Goal: Information Seeking & Learning: Learn about a topic

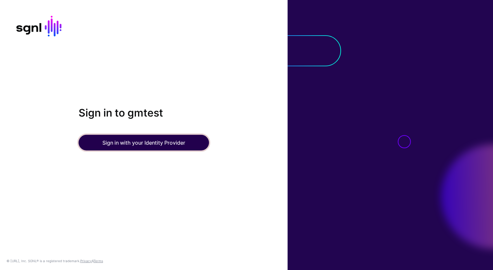
click at [138, 146] on button "Sign in with your Identity Provider" at bounding box center [144, 143] width 130 height 16
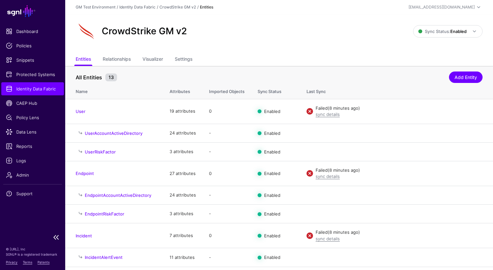
click at [19, 91] on span "Identity Data Fabric" at bounding box center [32, 88] width 53 height 7
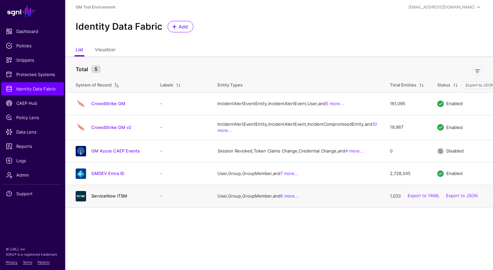
click at [106, 198] on link "ServiceNow ITSM" at bounding box center [109, 195] width 36 height 5
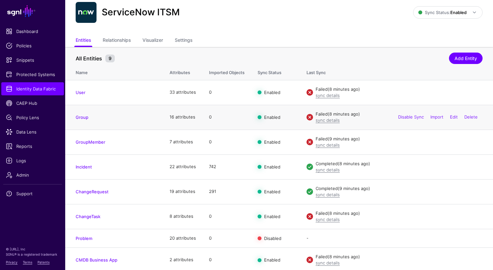
scroll to position [46, 0]
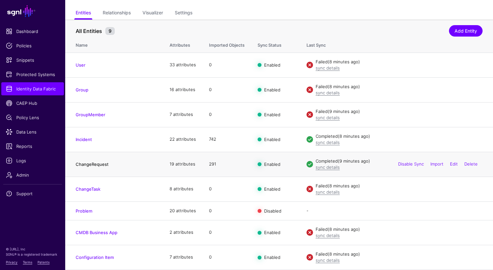
click at [89, 165] on link "ChangeRequest" at bounding box center [92, 163] width 33 height 5
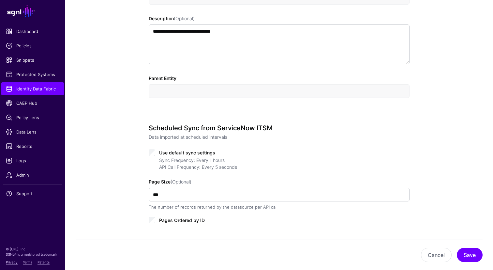
scroll to position [283, 0]
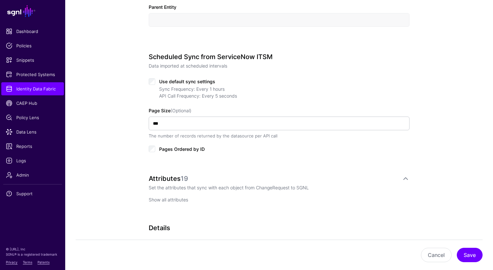
click at [172, 200] on link "Show all attributes" at bounding box center [168, 200] width 39 height 6
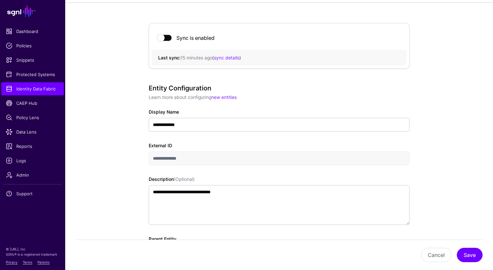
scroll to position [48, 0]
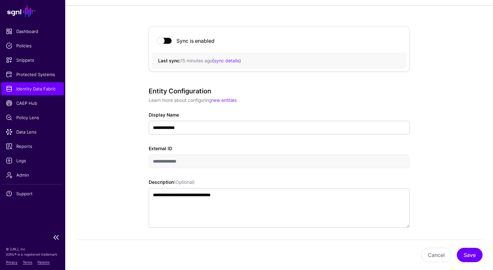
click at [25, 92] on span "Identity Data Fabric" at bounding box center [32, 88] width 53 height 7
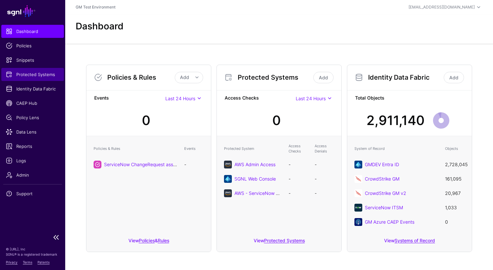
click at [30, 79] on link "Protected Systems" at bounding box center [32, 74] width 63 height 13
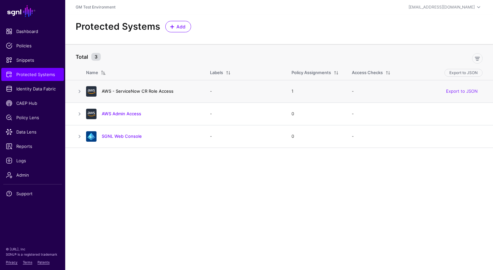
click at [125, 92] on link "AWS - ServiceNow CR Role Access" at bounding box center [138, 90] width 72 height 5
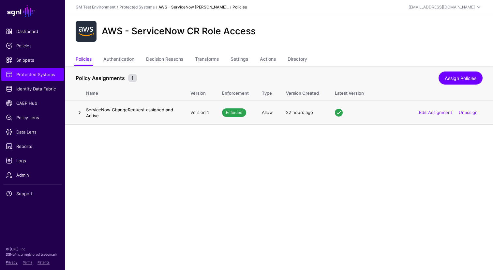
click at [79, 114] on link at bounding box center [80, 113] width 8 height 8
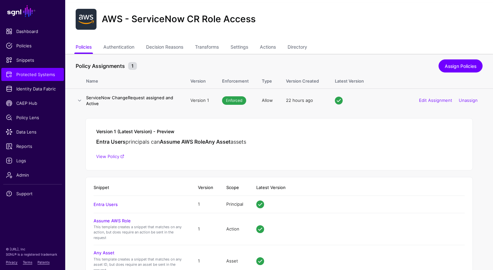
scroll to position [16, 0]
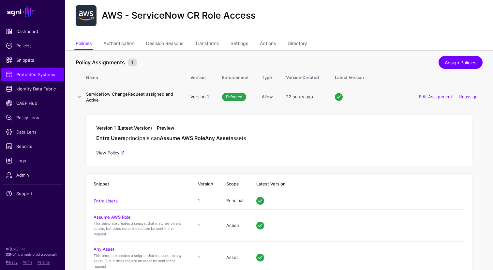
click at [106, 153] on link "View Policy" at bounding box center [110, 152] width 28 height 5
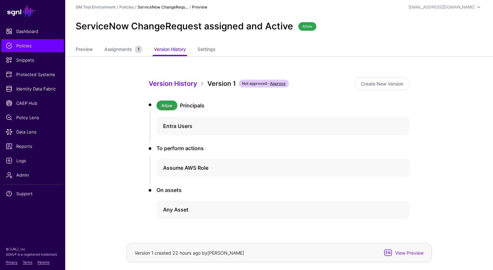
scroll to position [16, 0]
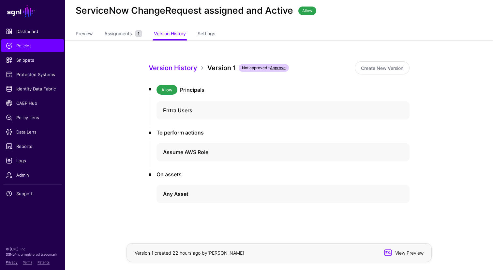
click at [406, 252] on span "View Preview" at bounding box center [408, 252] width 32 height 7
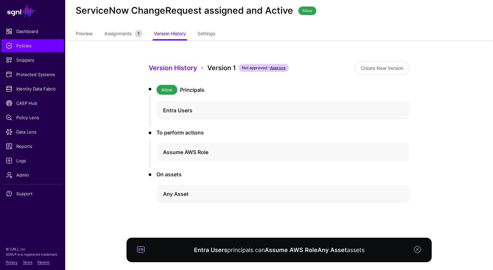
click at [417, 249] on link at bounding box center [417, 249] width 8 height 8
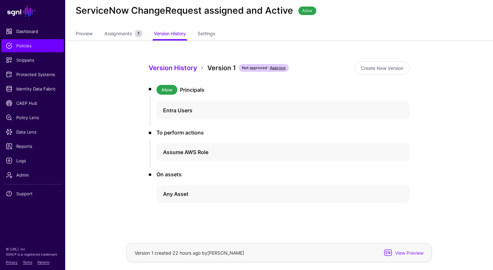
scroll to position [0, 0]
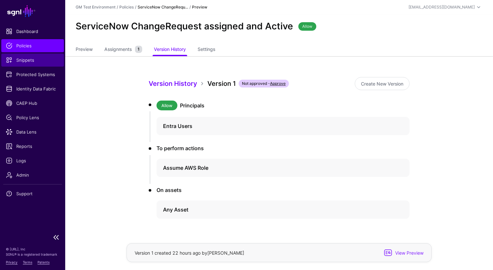
click at [22, 60] on span "Snippets" at bounding box center [32, 60] width 53 height 7
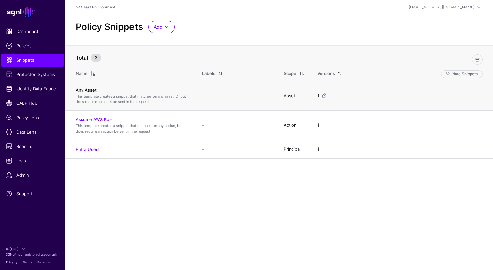
click at [86, 89] on link "Any Asset" at bounding box center [86, 89] width 21 height 5
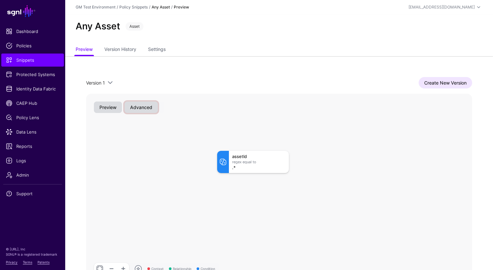
click at [142, 110] on button "Advanced" at bounding box center [141, 106] width 33 height 11
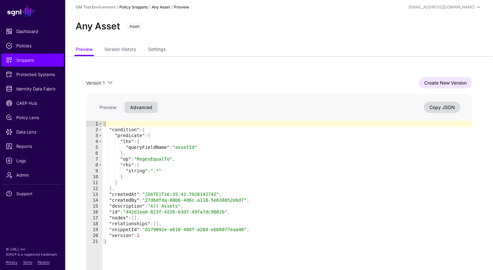
click at [138, 7] on link "Policy Snippets" at bounding box center [133, 7] width 28 height 5
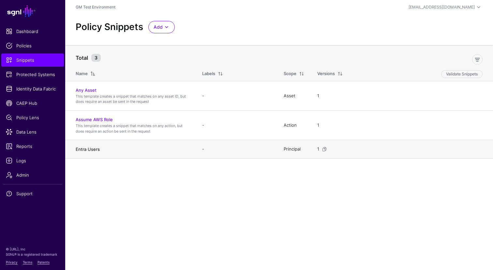
click at [84, 149] on link "Entra Users" at bounding box center [88, 148] width 24 height 5
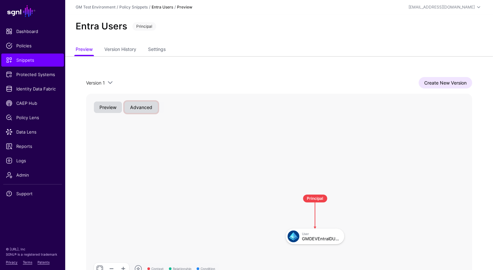
click at [146, 106] on button "Advanced" at bounding box center [141, 106] width 33 height 11
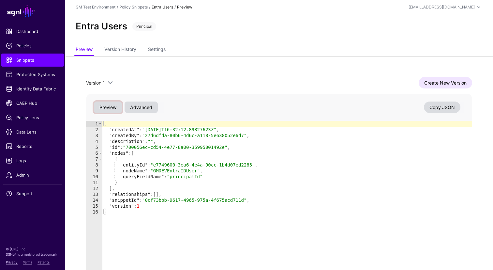
click at [106, 108] on button "Preview" at bounding box center [108, 106] width 28 height 11
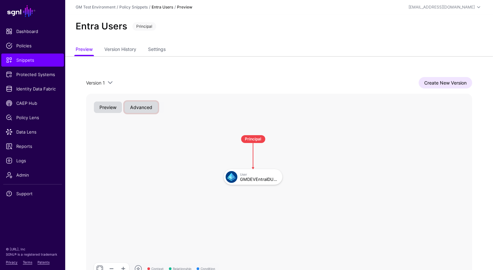
click at [146, 110] on button "Advanced" at bounding box center [141, 106] width 33 height 11
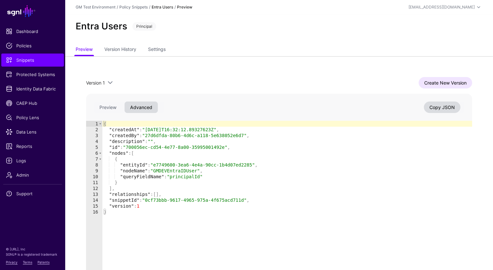
type textarea "**********"
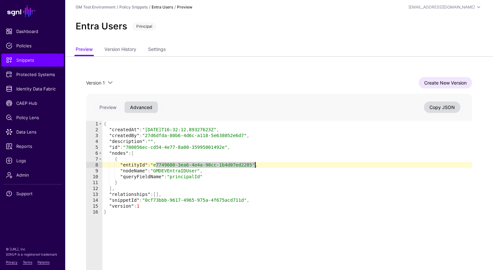
drag, startPoint x: 156, startPoint y: 164, endPoint x: 255, endPoint y: 167, distance: 98.5
click at [255, 167] on div "{ "createdAt" : "2025-09-25T16:32:12.89327623Z" , "createdBy" : "27d6dfda-80b6-…" at bounding box center [287, 207] width 370 height 173
click at [155, 163] on div "{ "createdAt" : "2025-09-25T16:32:12.89327623Z" , "createdBy" : "27d6dfda-80b6-…" at bounding box center [287, 207] width 370 height 173
drag, startPoint x: 155, startPoint y: 163, endPoint x: 254, endPoint y: 163, distance: 98.4
click at [254, 163] on div "{ "createdAt" : "2025-09-25T16:32:12.89327623Z" , "createdBy" : "27d6dfda-80b6-…" at bounding box center [287, 207] width 370 height 173
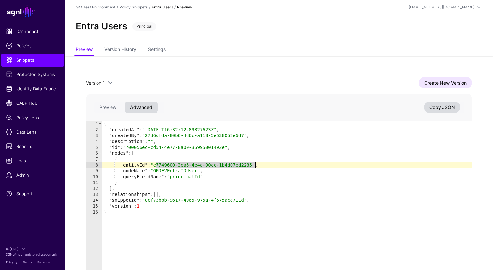
click at [159, 166] on div "{ "createdAt" : "2025-09-25T16:32:12.89327623Z" , "createdBy" : "27d6dfda-80b6-…" at bounding box center [287, 207] width 370 height 173
drag, startPoint x: 156, startPoint y: 164, endPoint x: 255, endPoint y: 166, distance: 99.1
click at [255, 166] on div "{ "createdAt" : "2025-09-25T16:32:12.89327623Z" , "createdBy" : "27d6dfda-80b6-…" at bounding box center [287, 207] width 370 height 173
click at [21, 89] on span "Identity Data Fabric" at bounding box center [32, 88] width 53 height 7
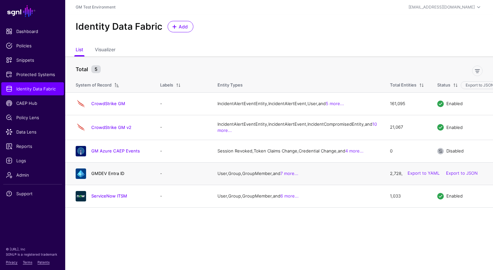
click at [101, 176] on link "GMDEV Entra ID" at bounding box center [107, 172] width 33 height 5
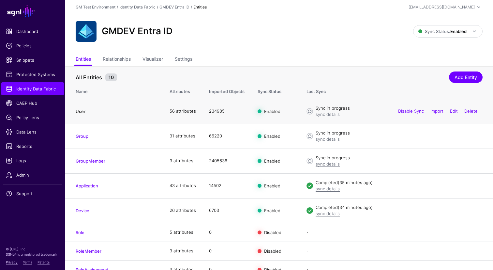
click at [79, 112] on link "User" at bounding box center [81, 111] width 10 height 5
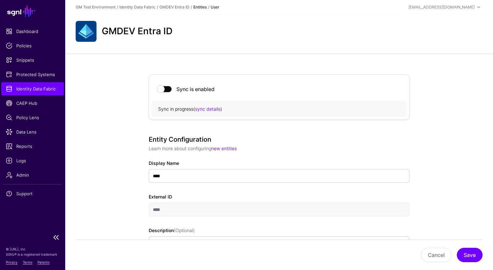
click at [28, 91] on span "Identity Data Fabric" at bounding box center [32, 88] width 53 height 7
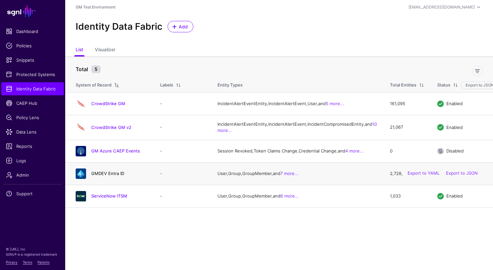
click at [101, 176] on link "GMDEV Entra ID" at bounding box center [107, 172] width 33 height 5
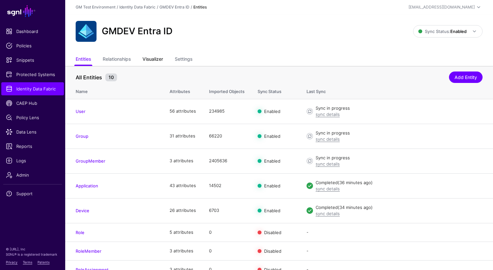
click at [155, 61] on link "Visualizer" at bounding box center [152, 59] width 21 height 12
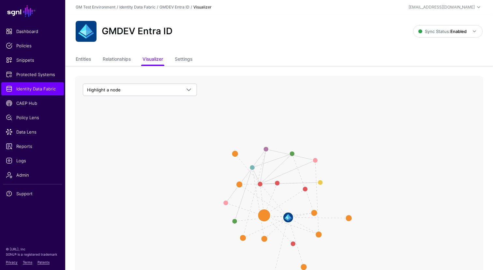
click at [264, 214] on circle at bounding box center [264, 215] width 13 height 13
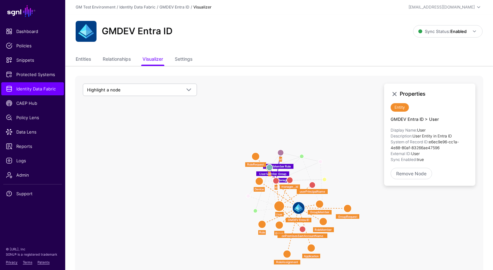
click at [320, 204] on circle at bounding box center [320, 204] width 8 height 8
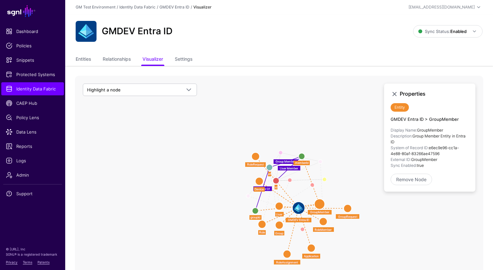
click at [320, 204] on circle at bounding box center [319, 204] width 10 height 10
click at [347, 208] on circle at bounding box center [348, 208] width 8 height 8
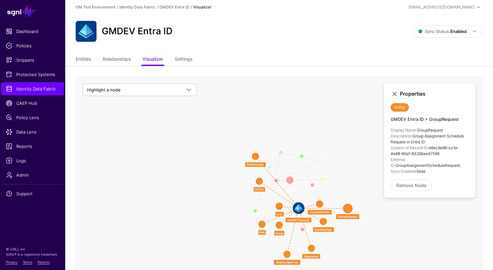
click at [288, 180] on circle at bounding box center [290, 180] width 8 height 8
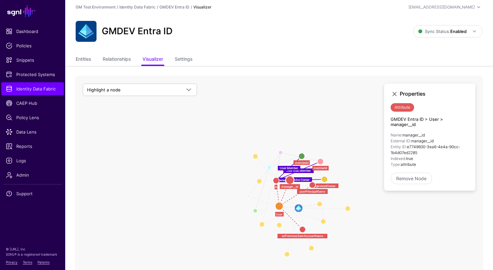
click at [406, 144] on strong "Entity ID:" at bounding box center [399, 146] width 16 height 5
click at [319, 204] on circle at bounding box center [319, 204] width 10 height 10
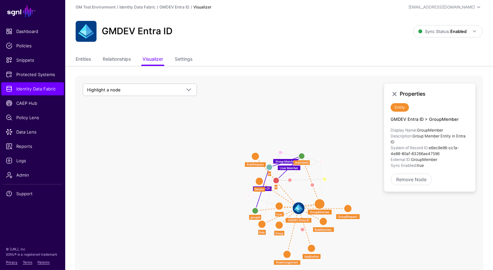
click at [279, 206] on circle at bounding box center [279, 206] width 8 height 8
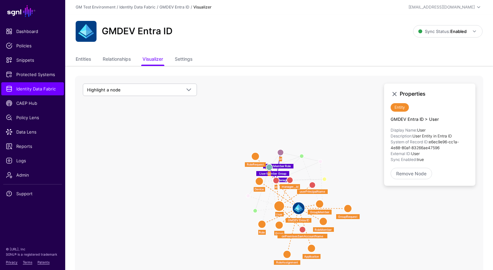
click at [279, 208] on circle at bounding box center [279, 205] width 10 height 10
click at [299, 209] on image at bounding box center [299, 208] width 12 height 12
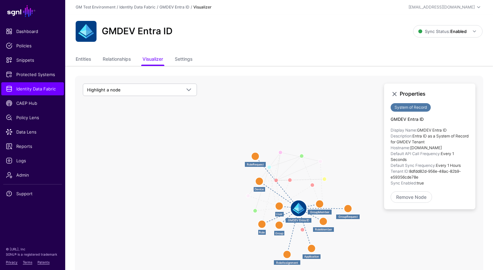
click at [280, 209] on circle at bounding box center [279, 206] width 8 height 8
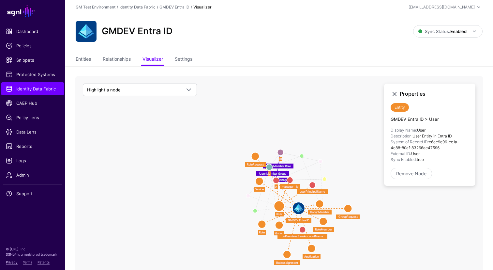
click at [322, 222] on circle at bounding box center [323, 221] width 8 height 8
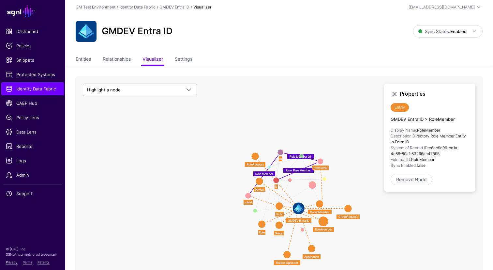
click at [312, 185] on circle at bounding box center [312, 185] width 8 height 8
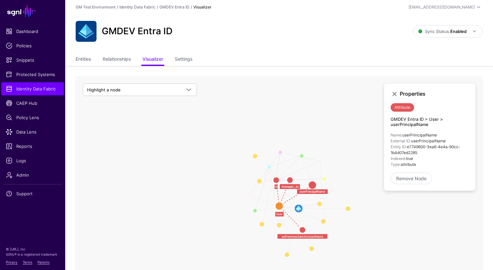
click at [409, 149] on li "Entity ID: e7749600-3ea6-4e4a-90cc-1b4d07ed2285" at bounding box center [430, 150] width 78 height 12
click at [27, 62] on span "Snippets" at bounding box center [32, 60] width 53 height 7
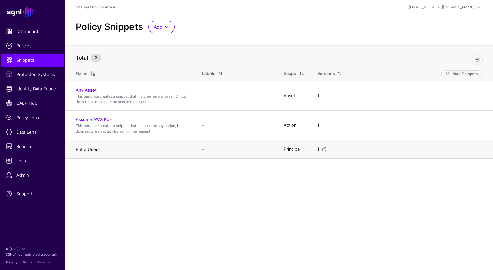
click at [92, 150] on link "Entra Users" at bounding box center [88, 148] width 24 height 5
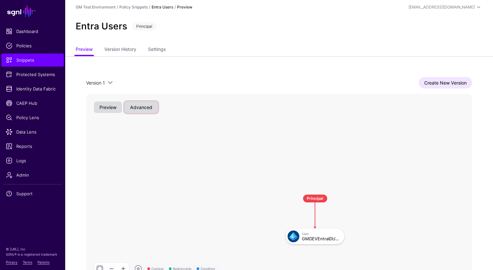
click at [139, 108] on button "Advanced" at bounding box center [141, 106] width 33 height 11
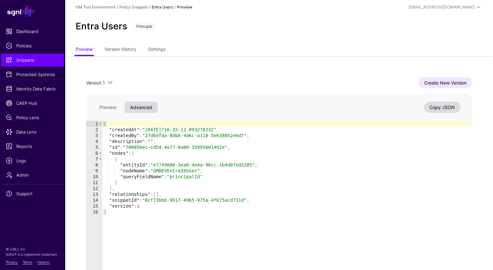
click at [157, 165] on div "{ "createdAt" : "2025-09-25T16:32:12.89327623Z" , "createdBy" : "27d6dfda-80b6-…" at bounding box center [287, 207] width 370 height 173
type textarea "**********"
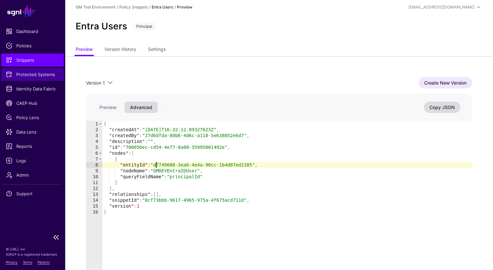
click at [29, 73] on span "Protected Systems" at bounding box center [32, 74] width 53 height 7
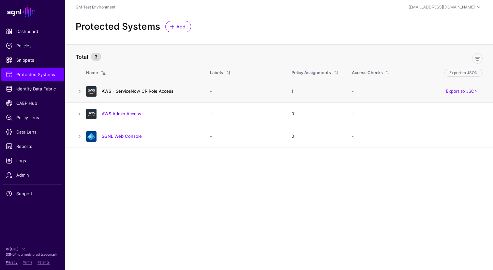
click at [136, 92] on link "AWS - ServiceNow CR Role Access" at bounding box center [138, 90] width 72 height 5
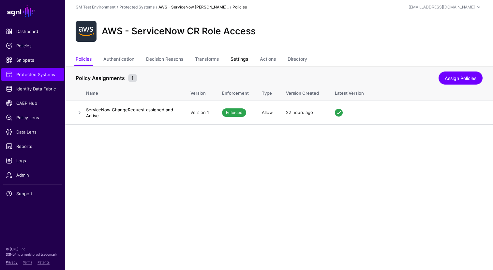
click at [244, 59] on link "Settings" at bounding box center [239, 59] width 18 height 12
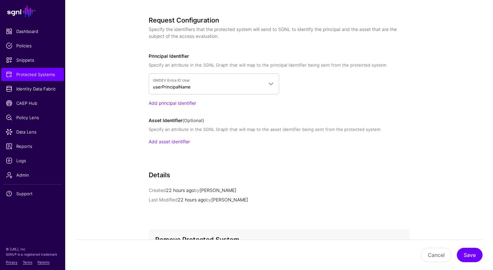
scroll to position [483, 0]
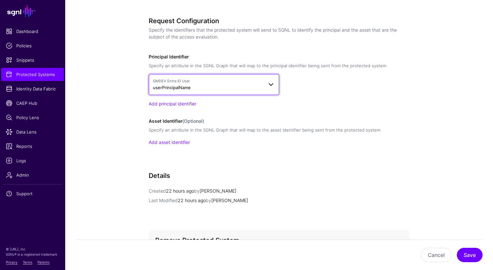
click at [271, 85] on span at bounding box center [271, 85] width 8 height 8
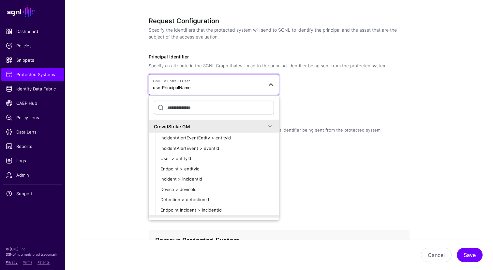
click at [271, 85] on span at bounding box center [271, 85] width 8 height 8
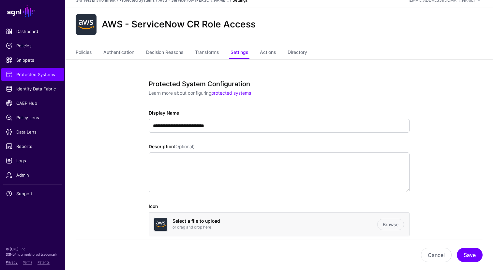
scroll to position [0, 0]
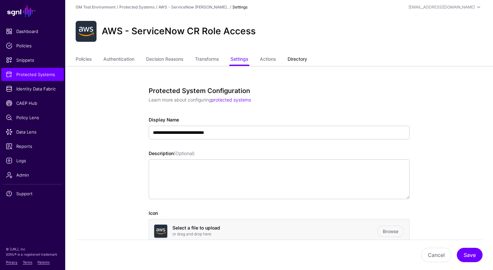
click at [300, 57] on link "Directory" at bounding box center [298, 59] width 20 height 12
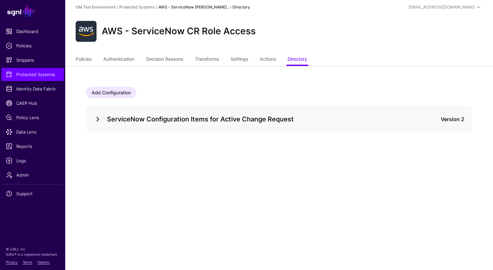
click at [97, 119] on link at bounding box center [98, 119] width 8 height 8
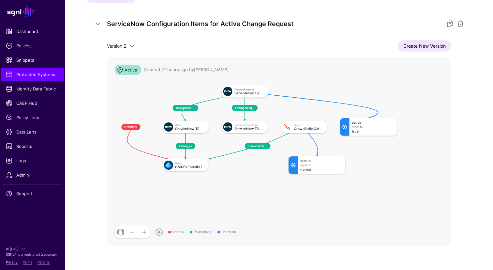
scroll to position [96, 0]
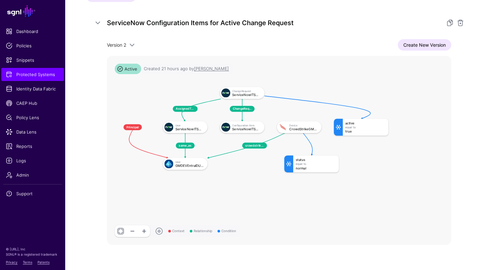
click at [158, 232] on span at bounding box center [159, 231] width 8 height 8
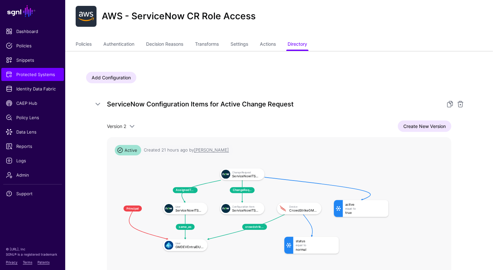
scroll to position [8, 0]
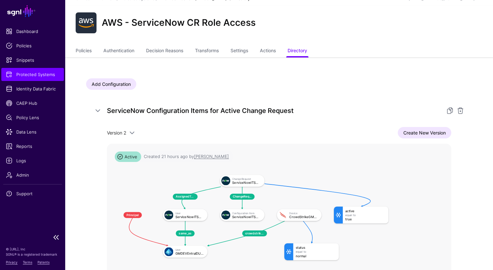
click at [21, 75] on span "Protected Systems" at bounding box center [32, 74] width 53 height 7
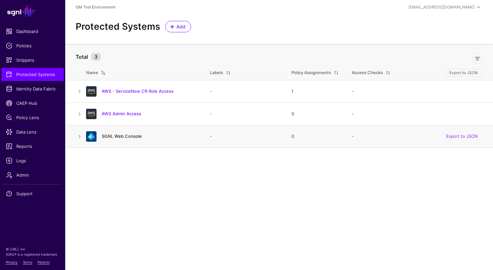
click at [112, 138] on link "SGNL Web Console" at bounding box center [122, 135] width 40 height 5
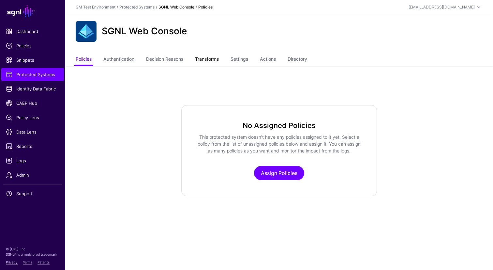
click at [211, 59] on link "Transforms" at bounding box center [207, 59] width 24 height 12
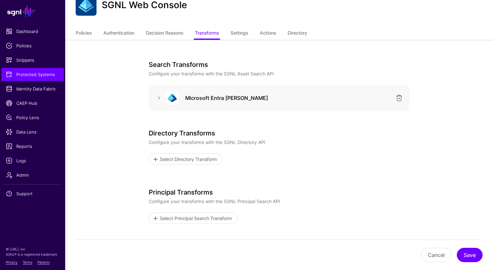
scroll to position [24, 0]
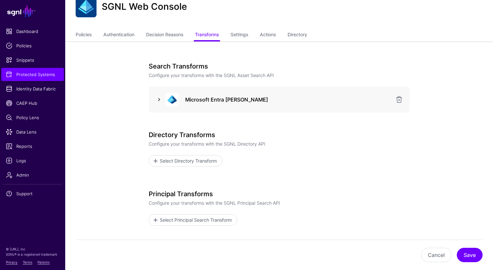
click at [158, 99] on link at bounding box center [159, 100] width 8 height 8
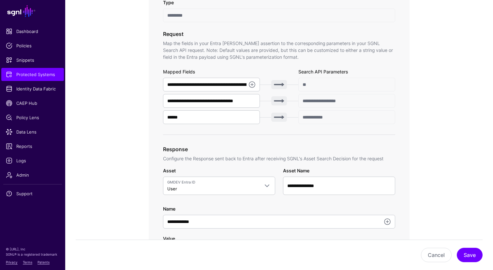
scroll to position [207, 0]
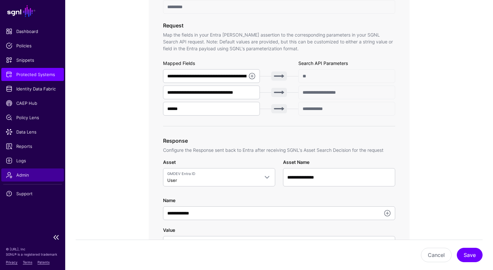
click at [21, 175] on span "Admin" at bounding box center [32, 174] width 53 height 7
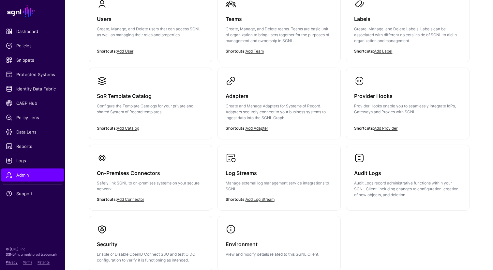
scroll to position [73, 0]
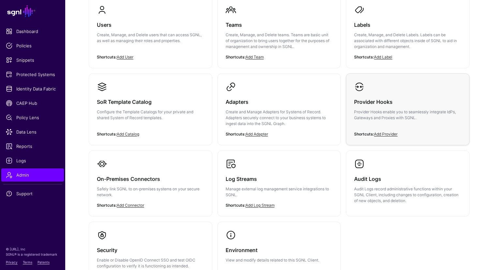
click at [390, 101] on h3 "Provider Hooks" at bounding box center [407, 101] width 107 height 9
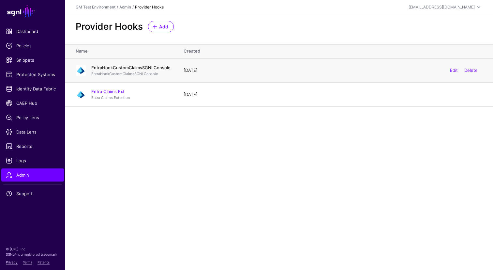
click at [110, 68] on link "EntraHookCustomClaimsSGNLConsole" at bounding box center [130, 67] width 79 height 5
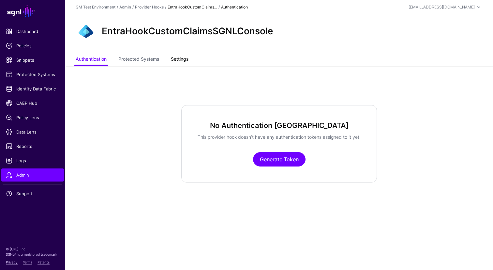
click at [180, 60] on link "Settings" at bounding box center [180, 59] width 18 height 12
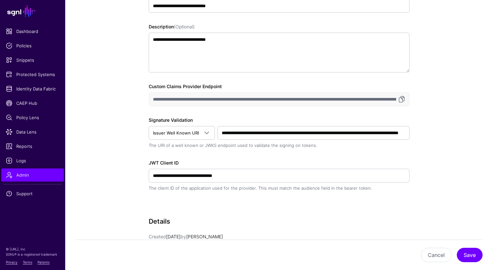
scroll to position [133, 0]
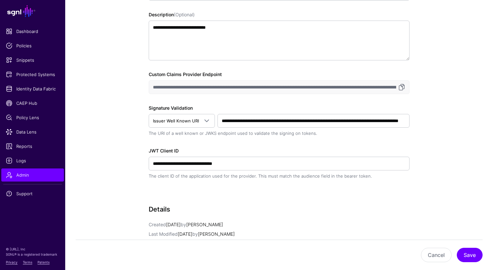
click at [140, 112] on div "**********" at bounding box center [279, 154] width 303 height 442
